Goal: Task Accomplishment & Management: Use online tool/utility

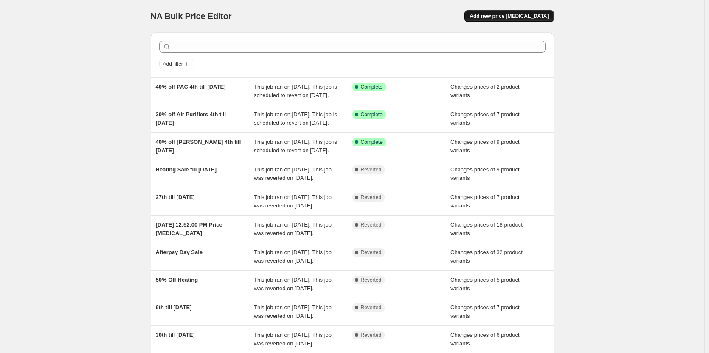
click at [499, 19] on span "Add new price [MEDICAL_DATA]" at bounding box center [509, 16] width 79 height 7
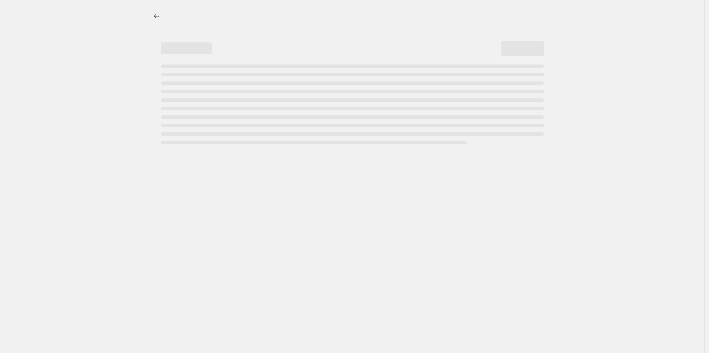
select select "percentage"
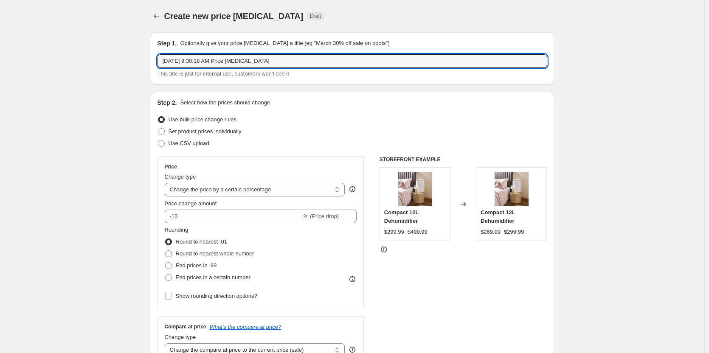
drag, startPoint x: 285, startPoint y: 66, endPoint x: 66, endPoint y: 56, distance: 218.9
type input "ACD216"
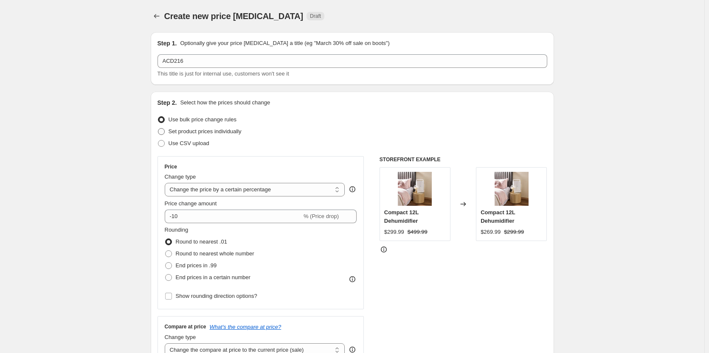
click at [161, 131] on span at bounding box center [161, 131] width 7 height 7
click at [158, 129] on input "Set product prices individually" at bounding box center [158, 128] width 0 height 0
radio input "true"
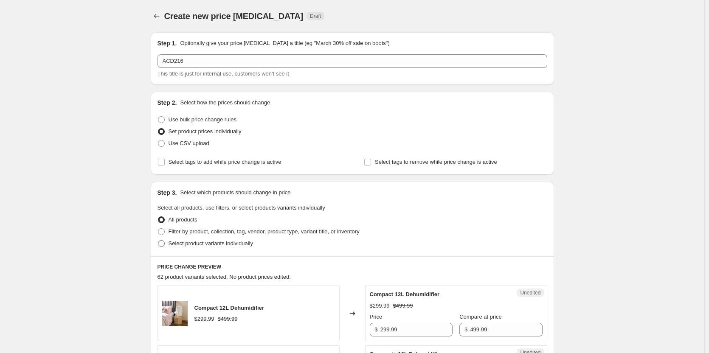
click at [164, 245] on span at bounding box center [161, 243] width 7 height 7
click at [158, 241] on input "Select product variants individually" at bounding box center [158, 240] width 0 height 0
radio input "true"
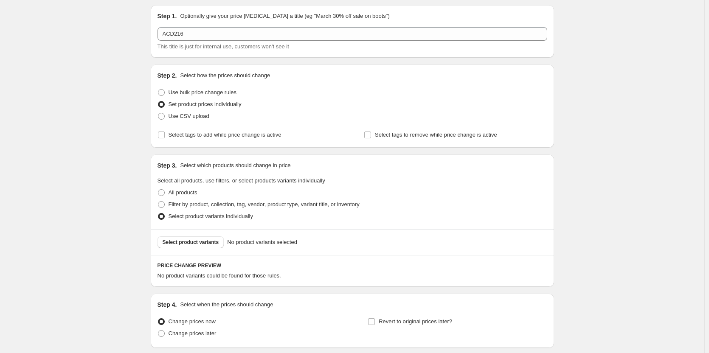
scroll to position [42, 0]
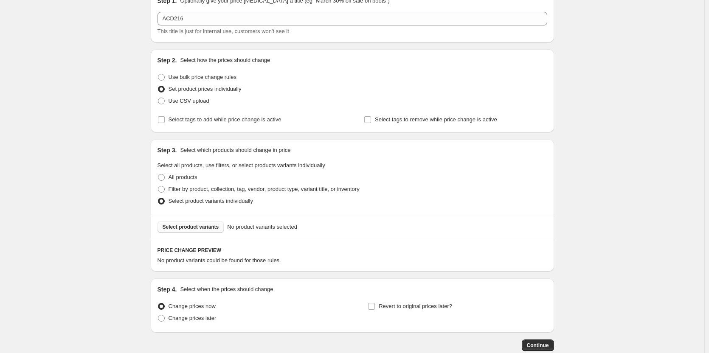
click at [195, 228] on span "Select product variants" at bounding box center [191, 227] width 56 height 7
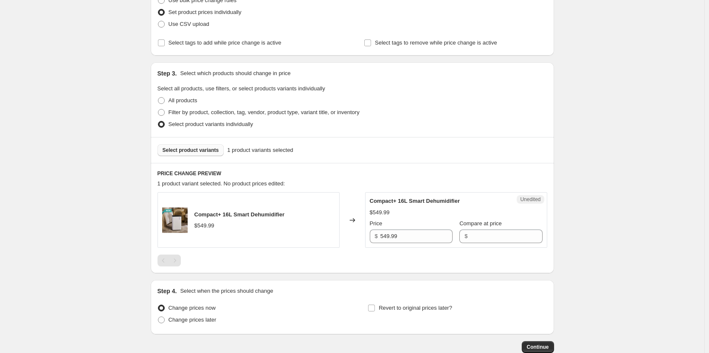
scroll to position [127, 0]
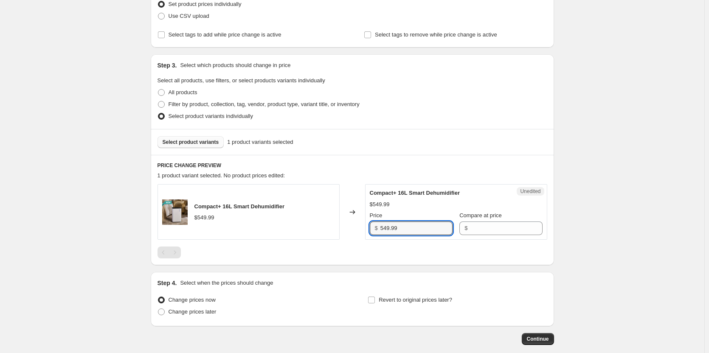
drag, startPoint x: 412, startPoint y: 227, endPoint x: 316, endPoint y: 234, distance: 96.2
click at [316, 234] on div "Compact+ 16L Smart Dehumidifier $549.99 Changed to Unedited Compact+ 16L Smart …" at bounding box center [353, 212] width 390 height 56
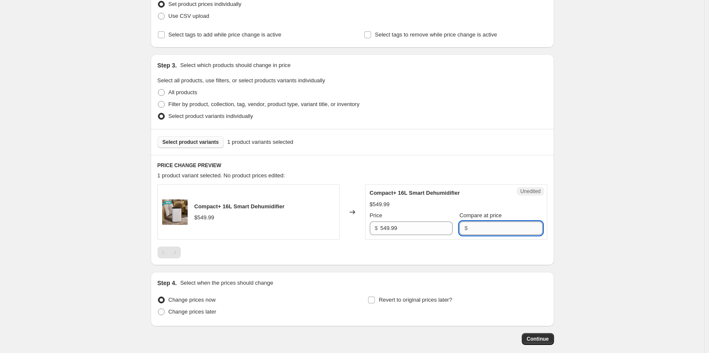
click at [470, 230] on input "Compare at price" at bounding box center [506, 229] width 72 height 14
paste input "549.99"
type input "549.99"
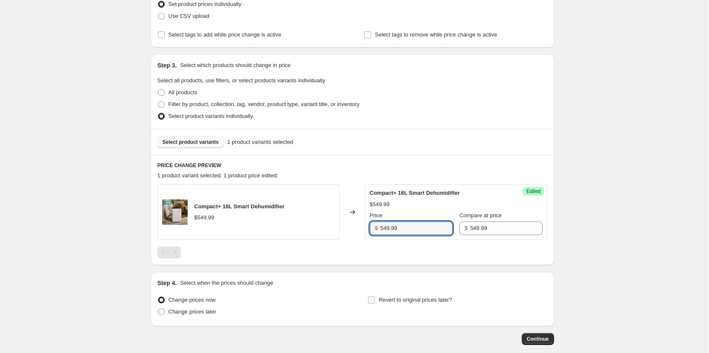
drag, startPoint x: 412, startPoint y: 230, endPoint x: 281, endPoint y: 206, distance: 132.6
click at [282, 206] on div "Compact+ 16L Smart Dehumidifier $549.99 Changed to Success Edited Compact+ 16L …" at bounding box center [353, 212] width 390 height 56
type input "329.99"
click at [372, 301] on input "Revert to original prices later?" at bounding box center [371, 300] width 7 height 7
checkbox input "true"
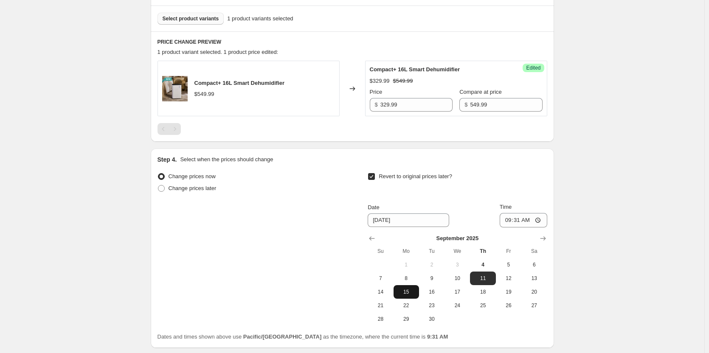
scroll to position [255, 0]
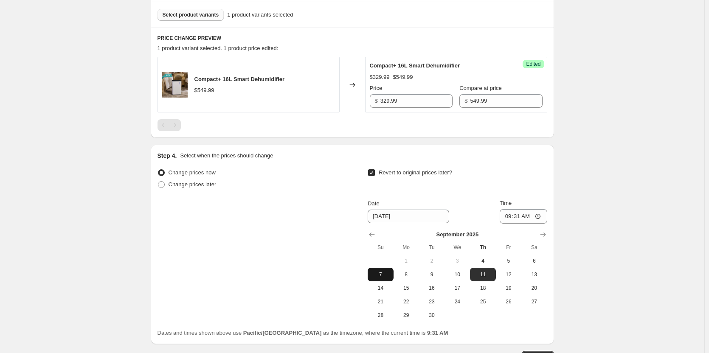
click at [376, 276] on span "7" at bounding box center [380, 274] width 19 height 7
type input "[DATE]"
click at [538, 217] on input "09:31" at bounding box center [524, 216] width 48 height 14
type input "23:59"
click at [612, 250] on div "Create new price [MEDICAL_DATA]. This page is ready Create new price [MEDICAL_D…" at bounding box center [352, 80] width 705 height 670
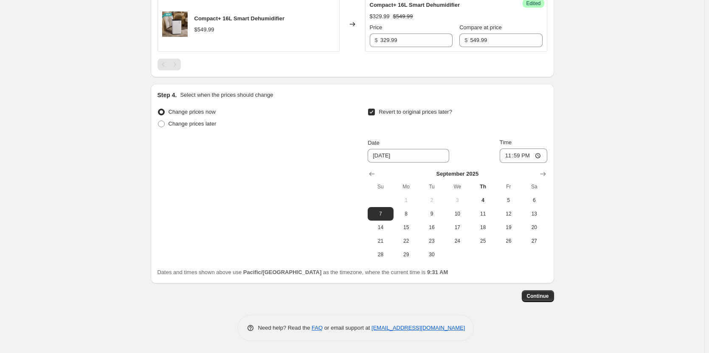
scroll to position [316, 0]
click at [544, 294] on span "Continue" at bounding box center [538, 295] width 22 height 7
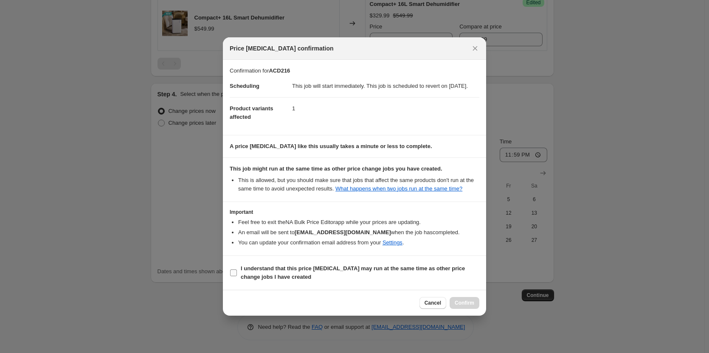
click at [234, 276] on input "I understand that this price [MEDICAL_DATA] may run at the same time as other p…" at bounding box center [233, 273] width 7 height 7
checkbox input "true"
click at [466, 309] on button "Confirm" at bounding box center [465, 303] width 30 height 12
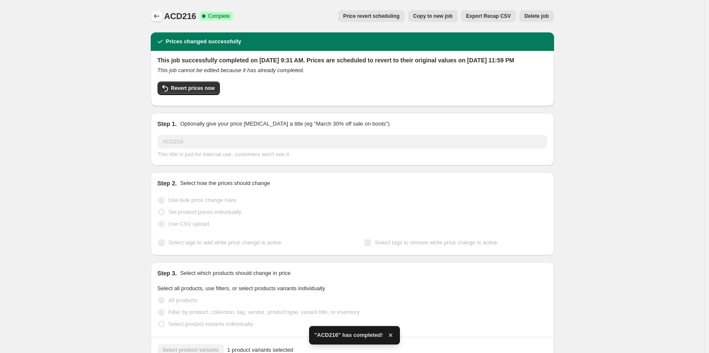
click at [155, 17] on icon "Price change jobs" at bounding box center [156, 16] width 8 height 8
